Goal: Information Seeking & Learning: Understand process/instructions

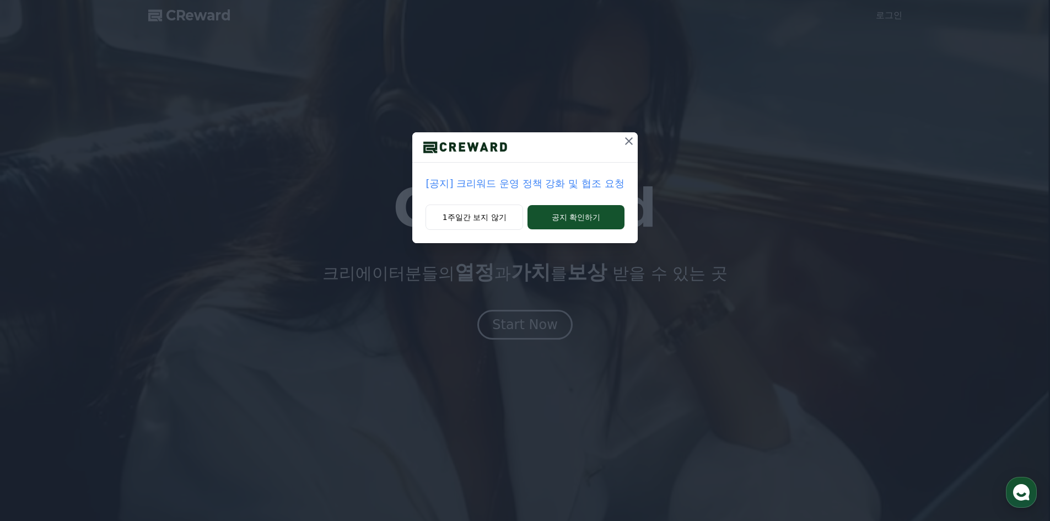
click at [589, 184] on p "[공지] 크리워드 운영 정책 강화 및 협조 요청" at bounding box center [525, 183] width 198 height 15
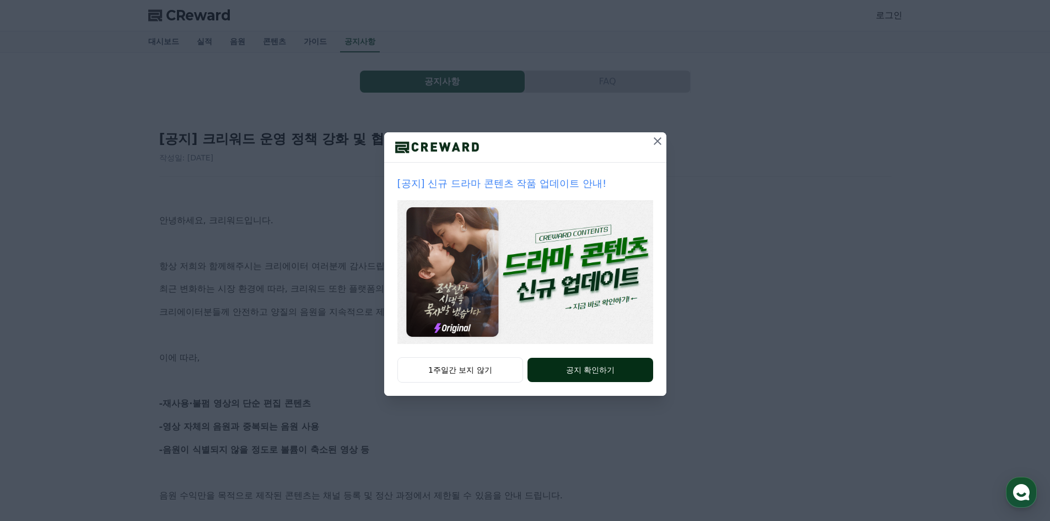
click at [576, 361] on button "공지 확인하기" at bounding box center [590, 370] width 125 height 24
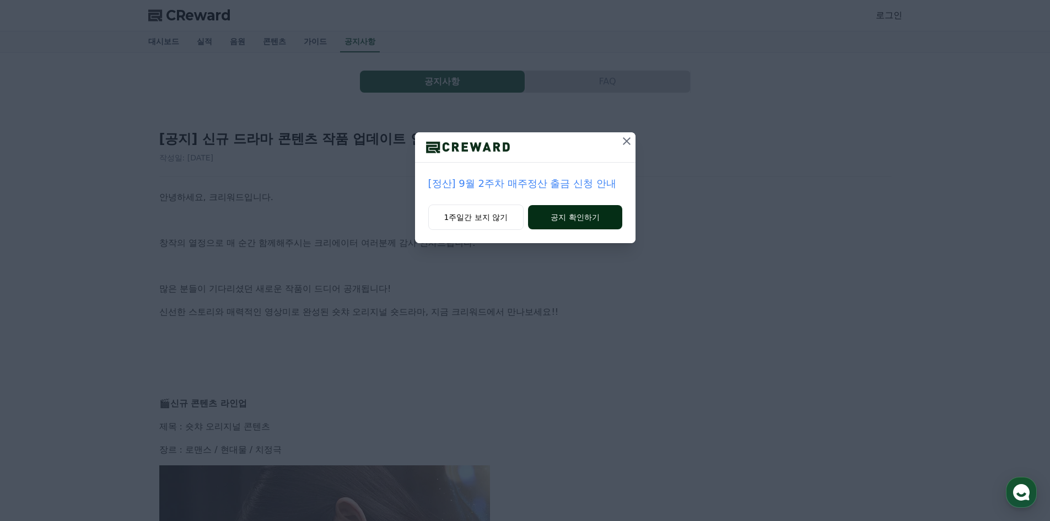
click at [583, 219] on button "공지 확인하기" at bounding box center [575, 217] width 94 height 24
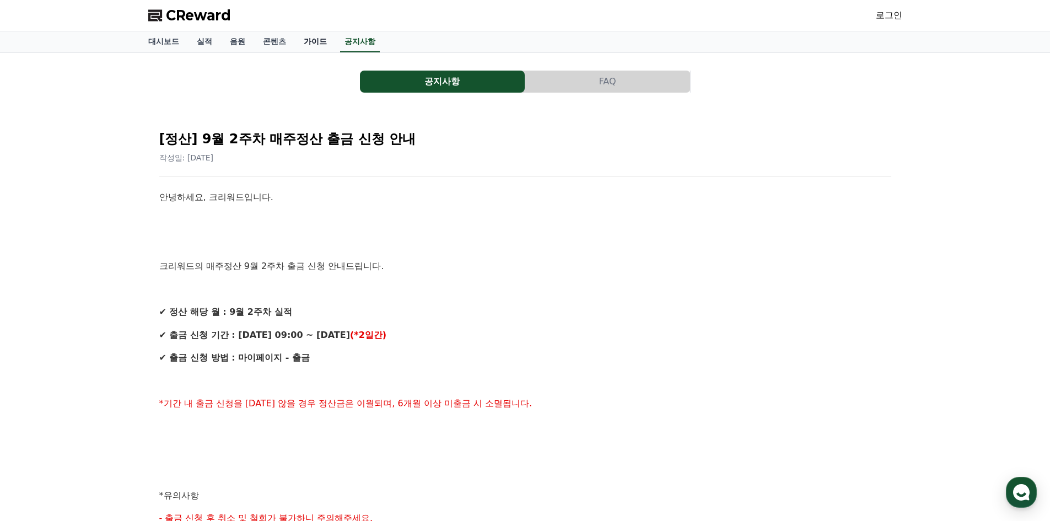
click at [310, 39] on link "가이드" at bounding box center [315, 41] width 41 height 21
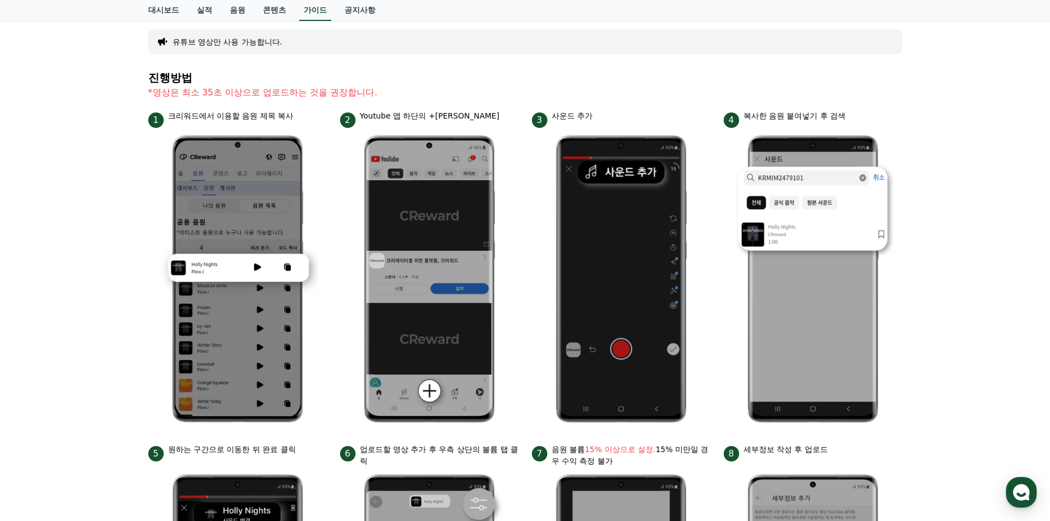
scroll to position [55, 0]
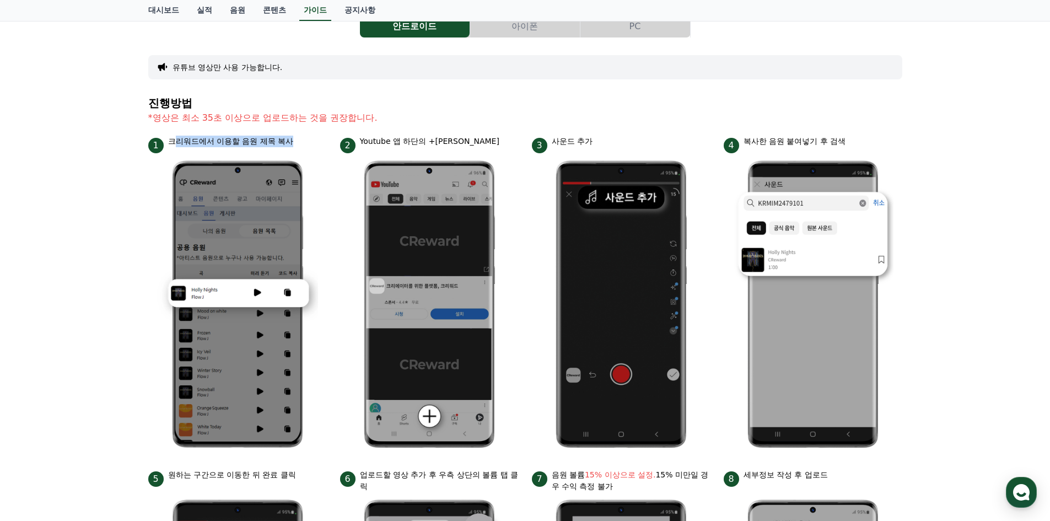
drag, startPoint x: 178, startPoint y: 143, endPoint x: 299, endPoint y: 138, distance: 120.9
click at [299, 138] on div "1 크리워드에서 이용할 음원 제목 복사" at bounding box center [237, 145] width 179 height 18
click at [302, 144] on div "1 크리워드에서 이용할 음원 제목 복사" at bounding box center [237, 145] width 179 height 18
drag, startPoint x: 363, startPoint y: 146, endPoint x: 477, endPoint y: 141, distance: 113.7
click at [477, 141] on div "2 Youtube 앱 하단의 +버튼 클릭" at bounding box center [429, 145] width 179 height 18
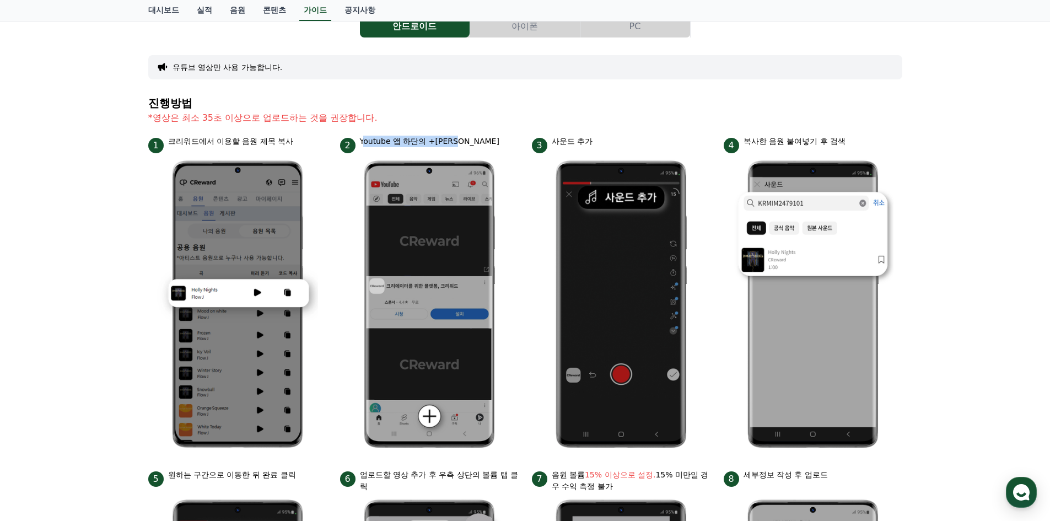
click at [477, 141] on div "2 Youtube 앱 하단의 +버튼 클릭" at bounding box center [429, 145] width 179 height 18
click at [563, 141] on p "사운드 추가" at bounding box center [572, 142] width 41 height 12
drag, startPoint x: 745, startPoint y: 138, endPoint x: 829, endPoint y: 137, distance: 83.8
click at [829, 137] on p "복사한 음원 붙여넣기 후 검색" at bounding box center [795, 142] width 103 height 12
click at [828, 138] on p "복사한 음원 붙여넣기 후 검색" at bounding box center [795, 142] width 103 height 12
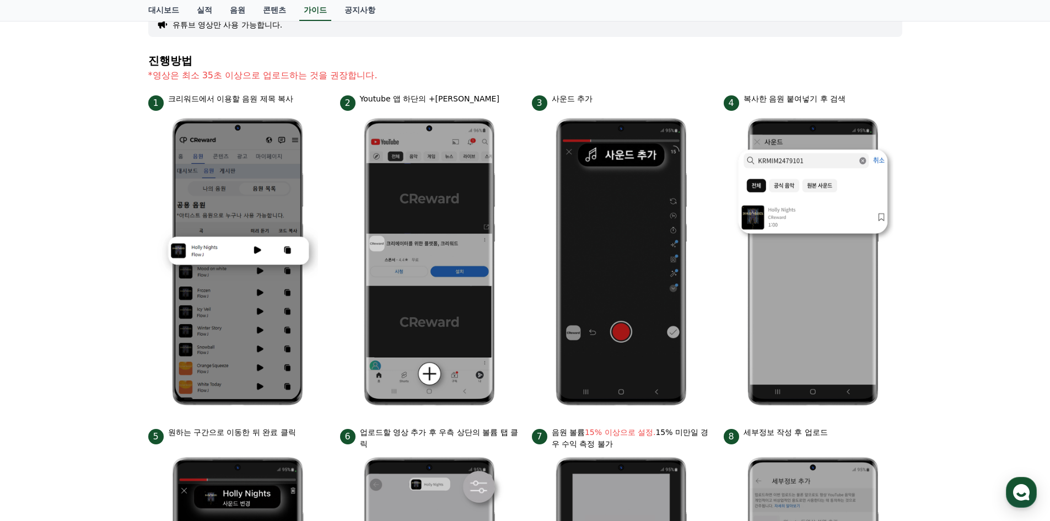
scroll to position [0, 0]
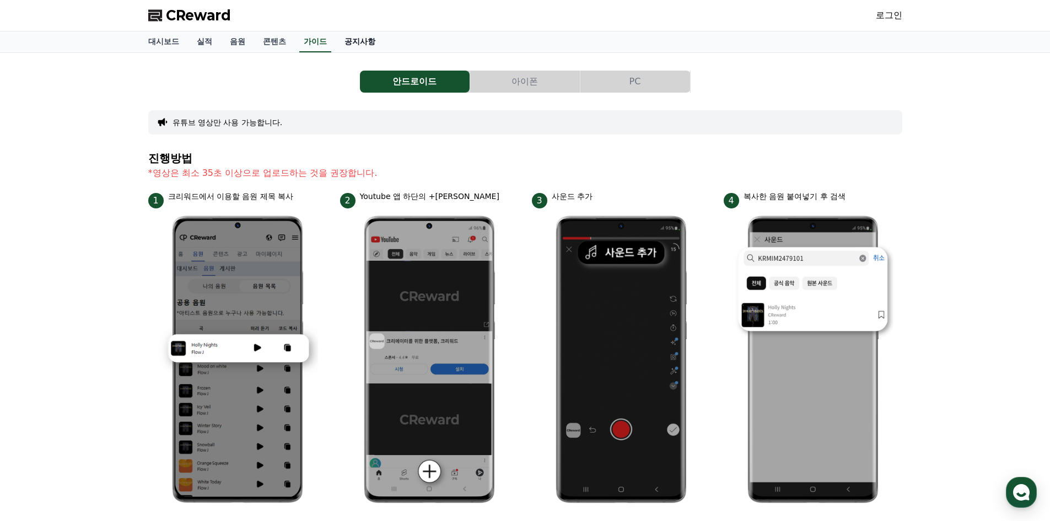
click at [355, 43] on link "공지사항" at bounding box center [360, 41] width 49 height 21
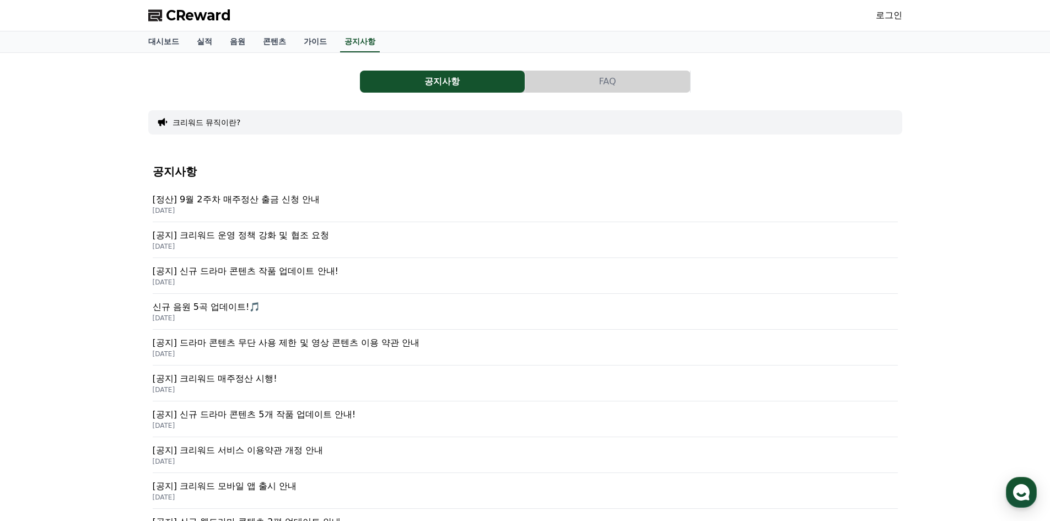
click at [281, 239] on p "[공지] 크리워드 운영 정책 강화 및 협조 요청" at bounding box center [525, 235] width 745 height 13
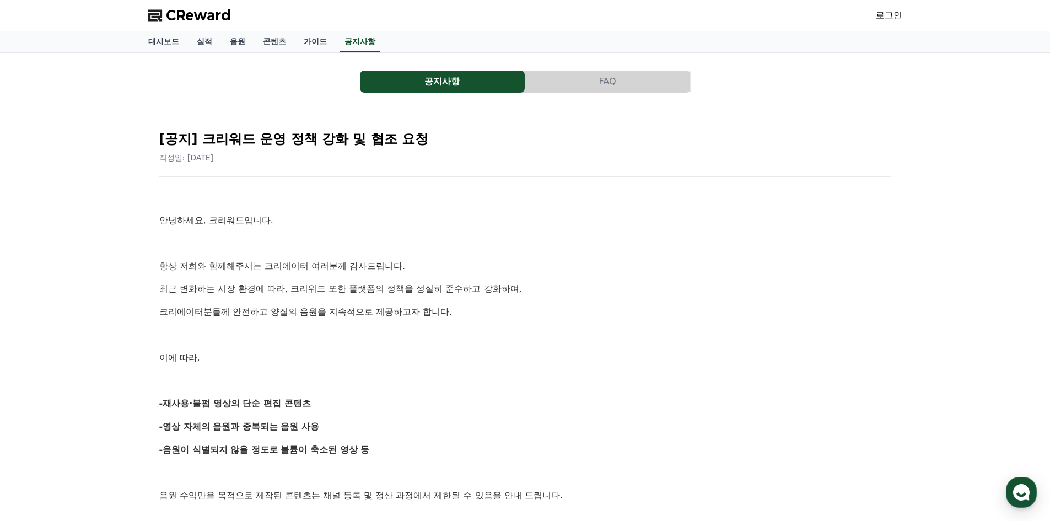
click at [443, 74] on button "공지사항" at bounding box center [442, 82] width 165 height 22
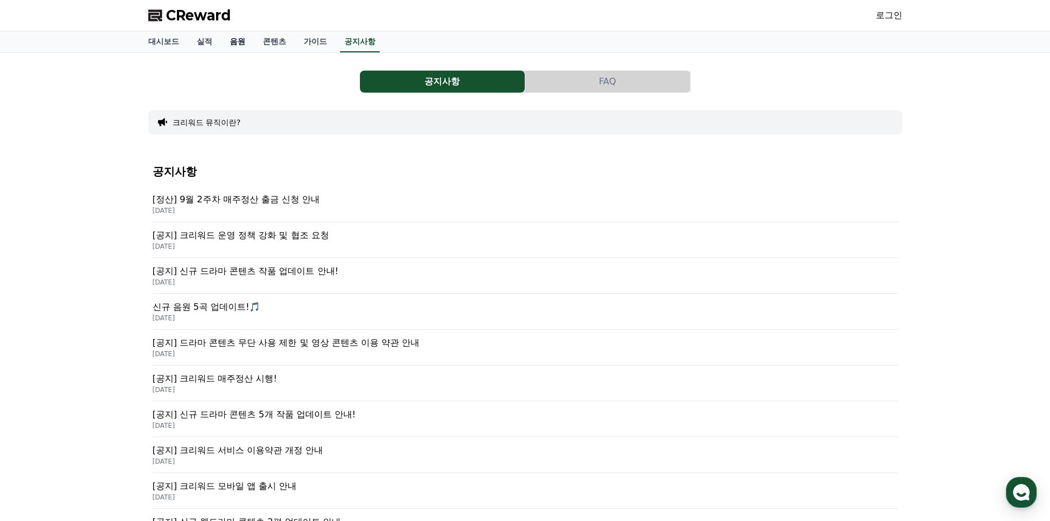
click at [235, 45] on link "음원" at bounding box center [237, 41] width 33 height 21
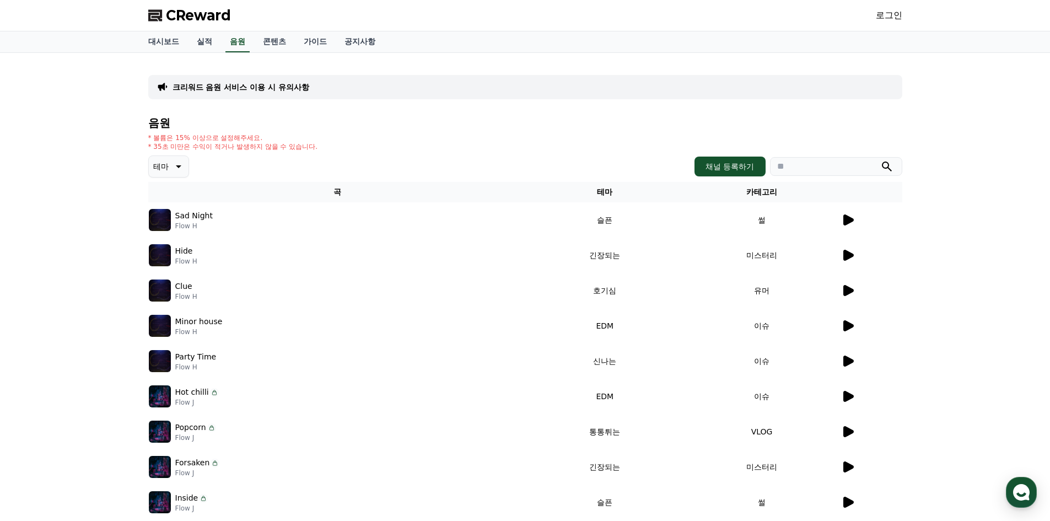
click at [860, 216] on div at bounding box center [871, 219] width 61 height 13
click at [853, 219] on icon at bounding box center [849, 219] width 10 height 11
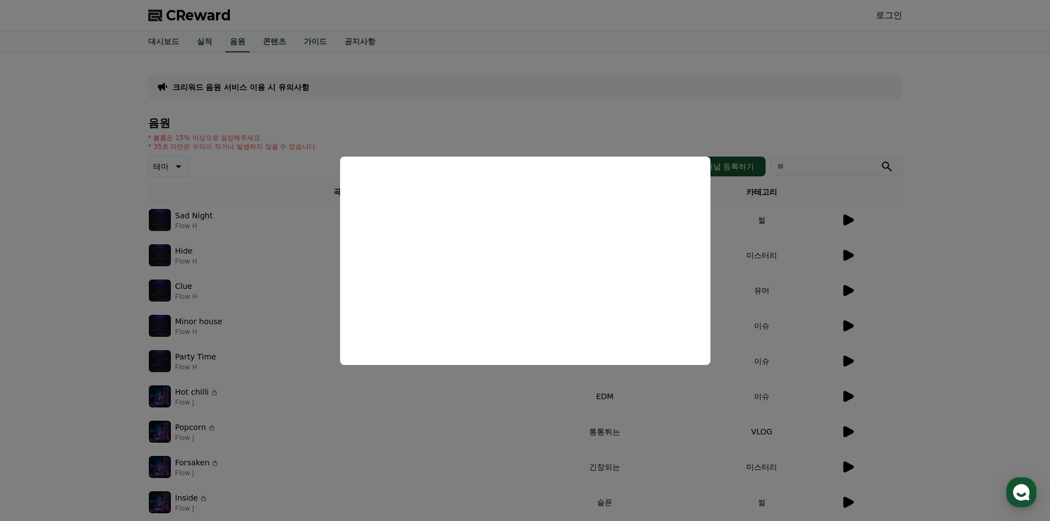
click at [846, 253] on button "close modal" at bounding box center [525, 260] width 1050 height 521
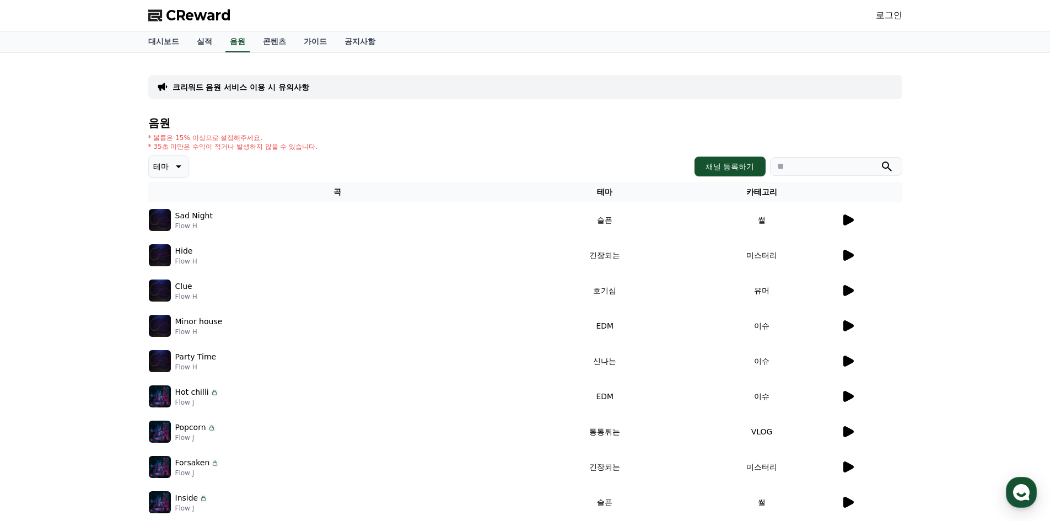
click at [846, 253] on icon at bounding box center [849, 255] width 10 height 11
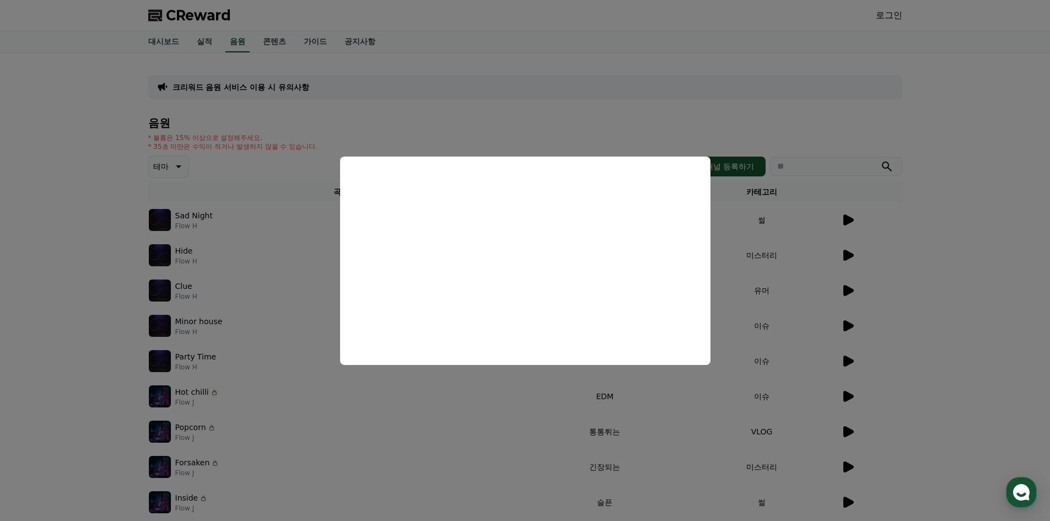
click at [850, 288] on button "close modal" at bounding box center [525, 260] width 1050 height 521
click at [850, 287] on icon at bounding box center [847, 290] width 13 height 13
click at [927, 350] on button "close modal" at bounding box center [525, 260] width 1050 height 521
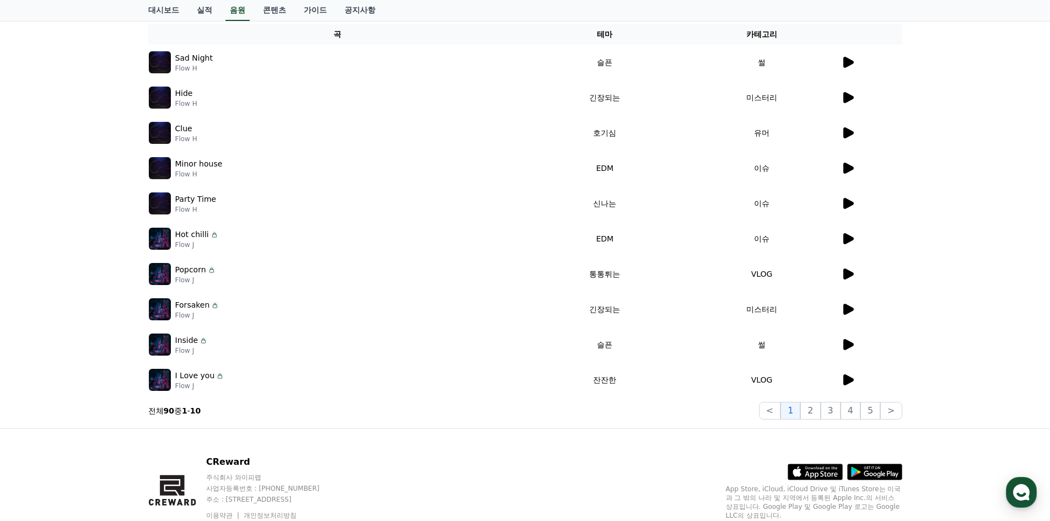
scroll to position [202, 0]
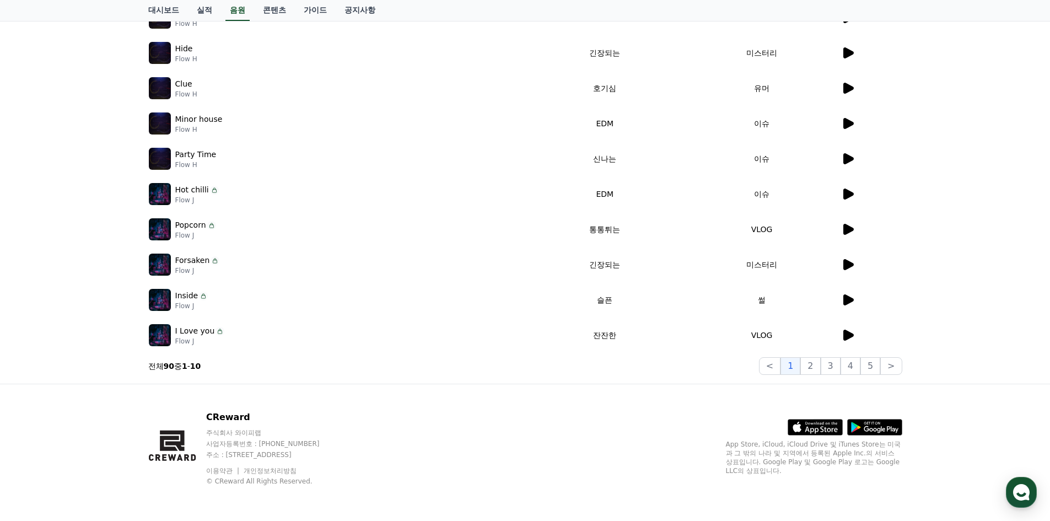
click at [844, 189] on icon at bounding box center [847, 193] width 13 height 13
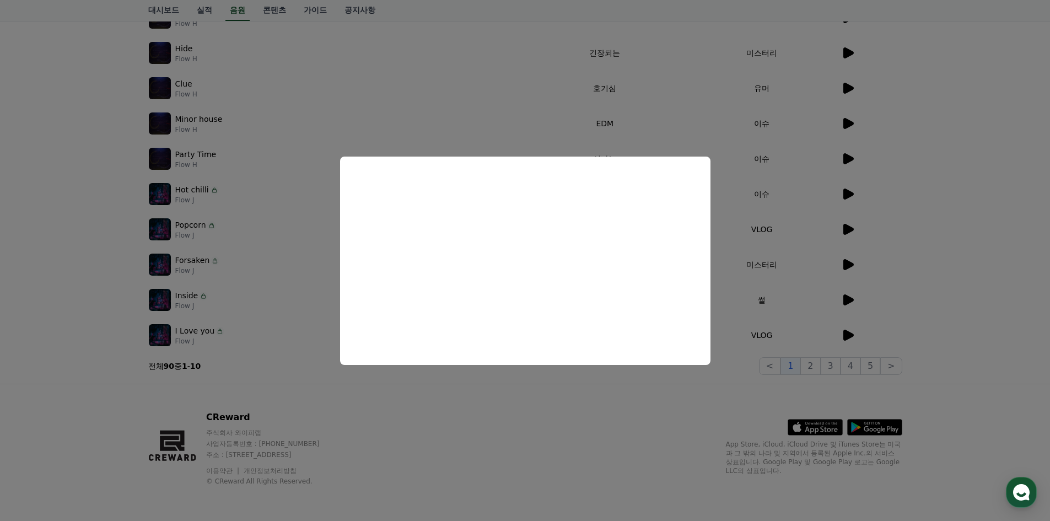
click at [621, 414] on button "close modal" at bounding box center [525, 260] width 1050 height 521
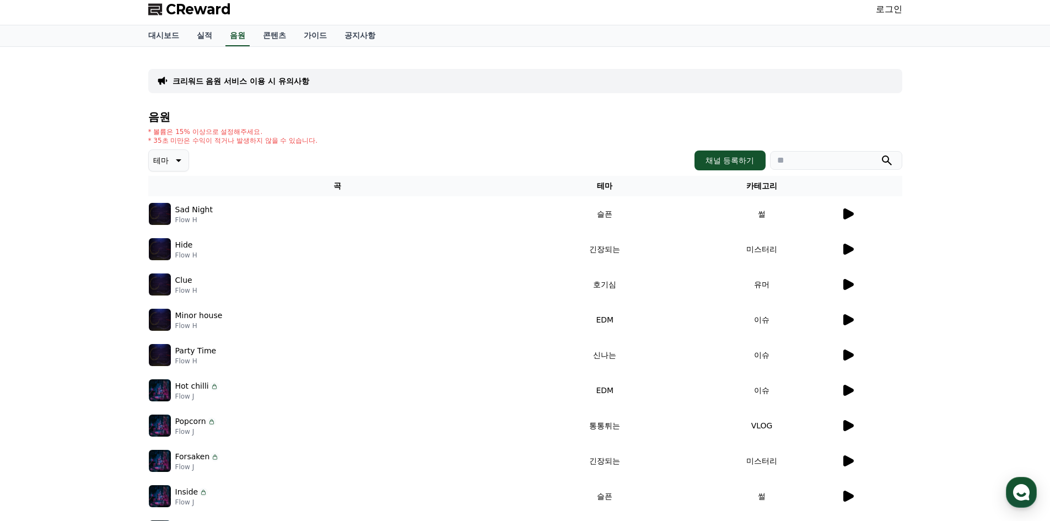
scroll to position [0, 0]
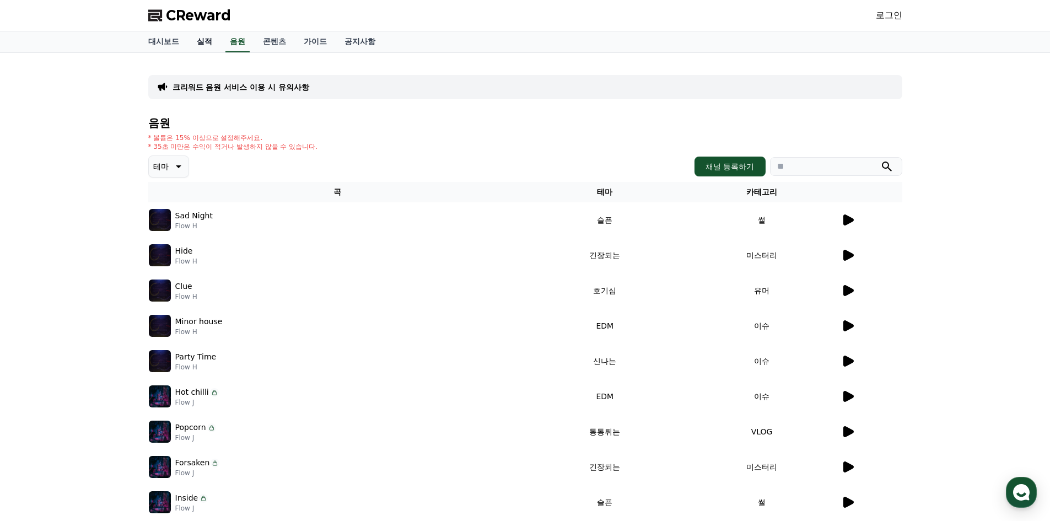
click at [213, 41] on link "실적" at bounding box center [204, 41] width 33 height 21
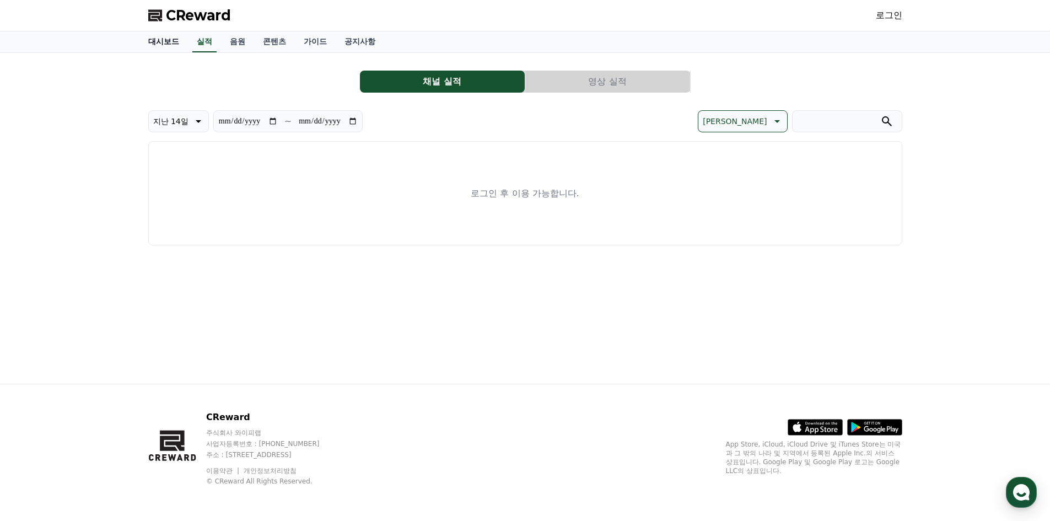
click at [151, 40] on link "대시보드" at bounding box center [163, 41] width 49 height 21
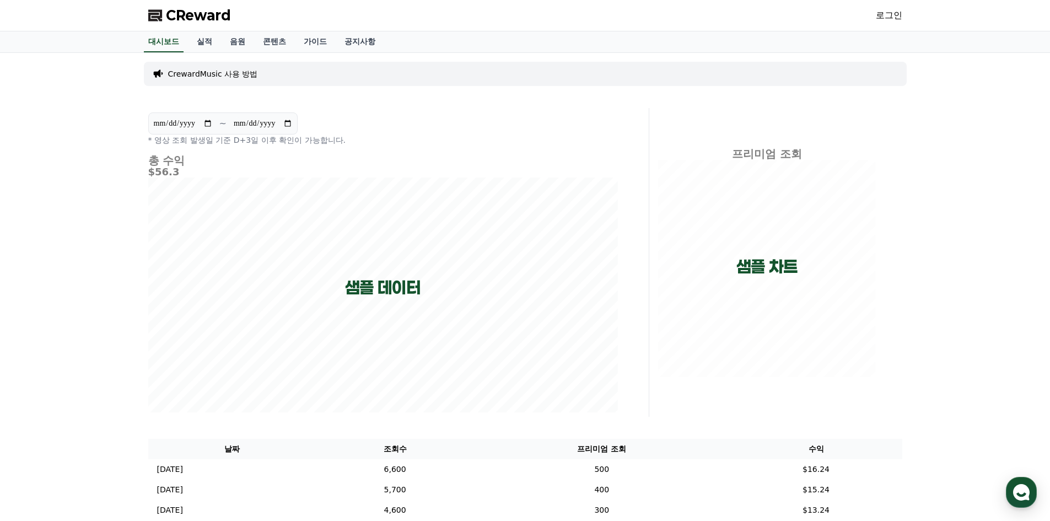
click at [201, 18] on span "CReward" at bounding box center [198, 16] width 65 height 18
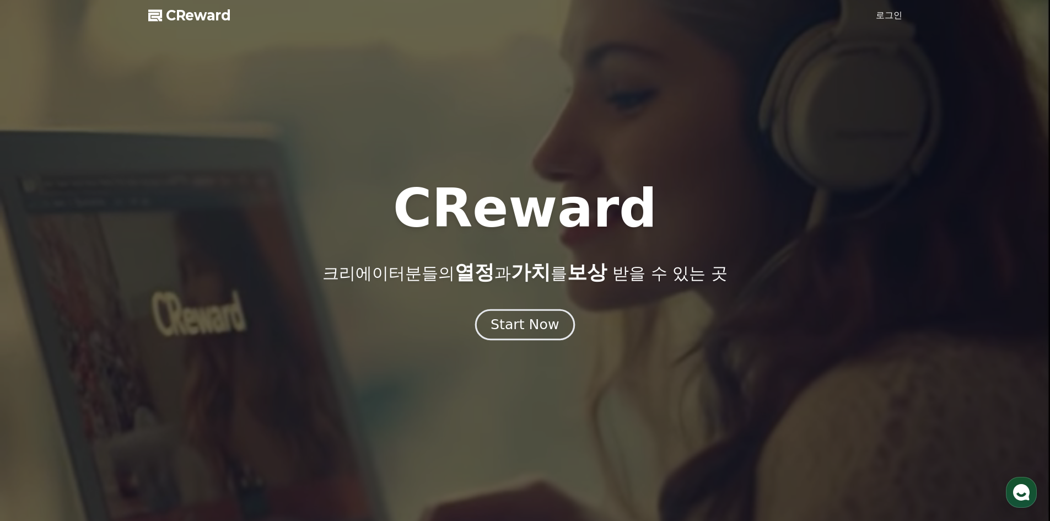
click at [538, 326] on div "Start Now" at bounding box center [525, 324] width 68 height 19
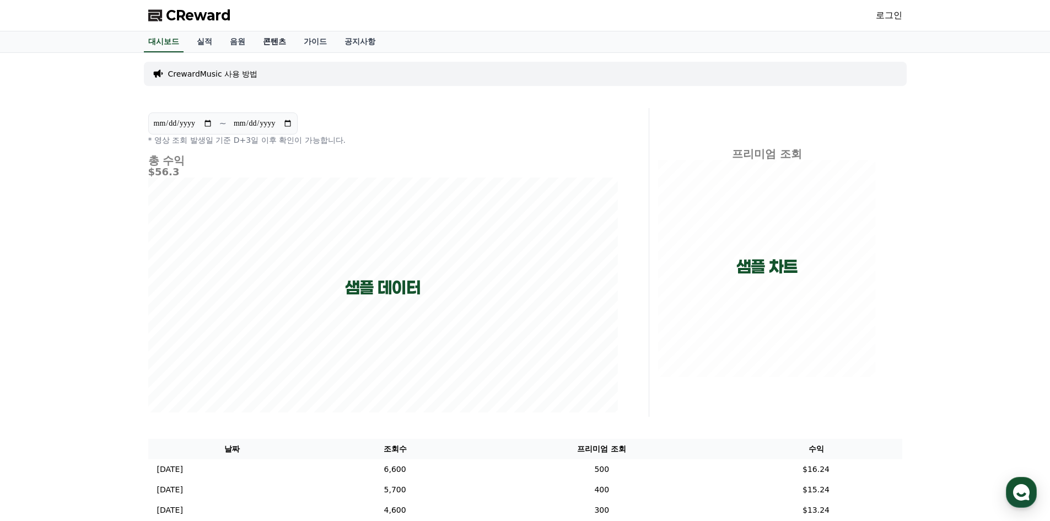
click at [289, 41] on link "콘텐츠" at bounding box center [274, 41] width 41 height 21
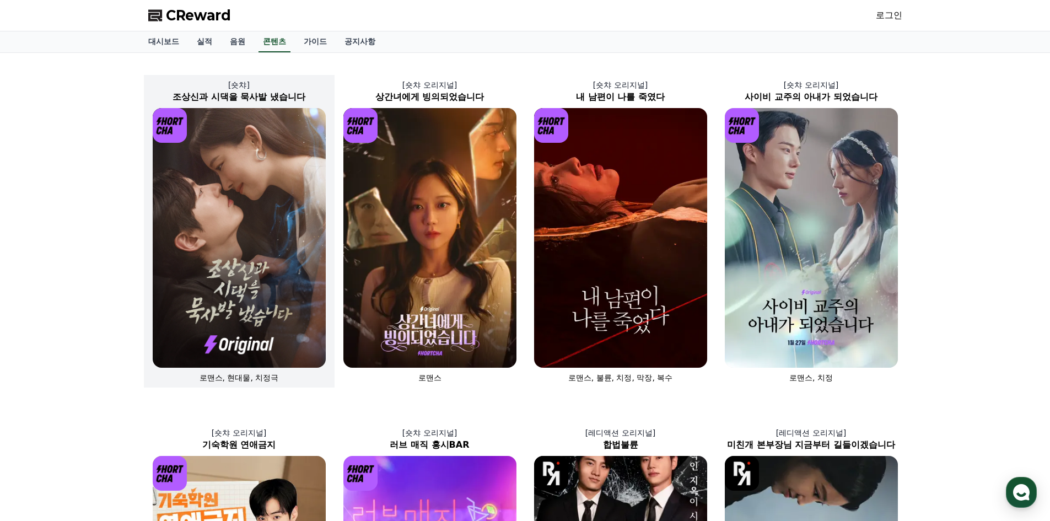
click at [272, 306] on img at bounding box center [239, 238] width 173 height 260
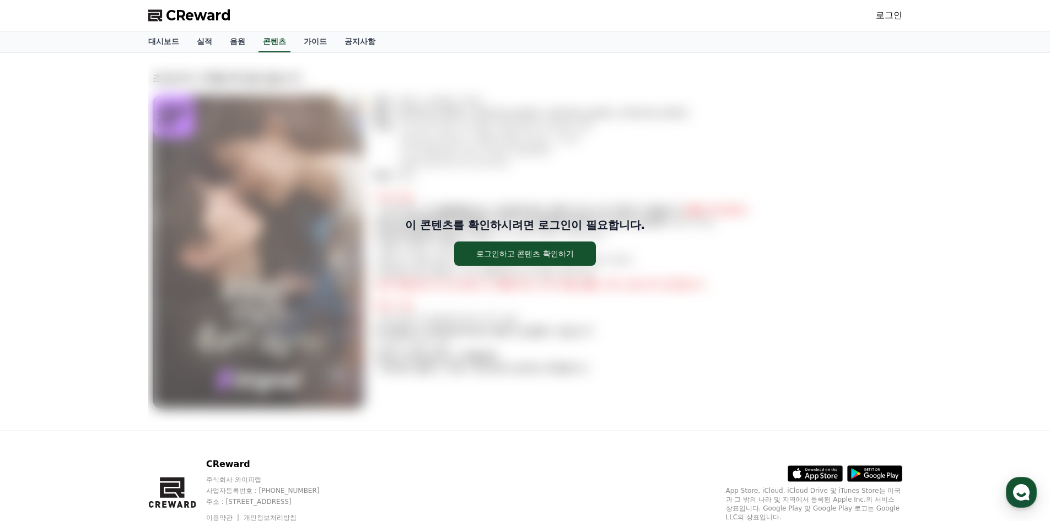
click at [238, 260] on div "이 콘텐츠를 확인하시려면 로그인이 필요합니다. 로그인하고 콘텐츠 확인하기" at bounding box center [525, 241] width 754 height 49
